Goal: Navigation & Orientation: Find specific page/section

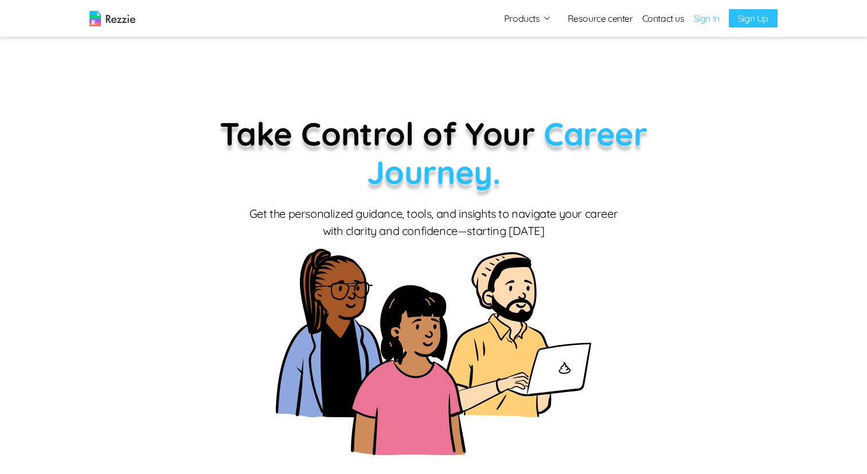
click at [543, 21] on icon "button" at bounding box center [547, 18] width 9 height 9
click at [533, 40] on link "Resume & Cover Letter Builder" at bounding box center [540, 40] width 141 height 23
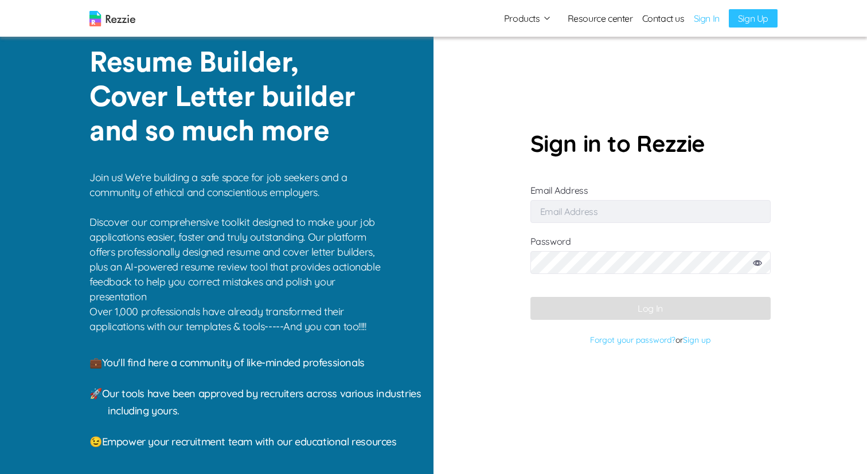
click at [543, 18] on icon "button" at bounding box center [547, 18] width 9 height 9
click at [529, 67] on link "AI Resume Review" at bounding box center [540, 63] width 141 height 23
